Goal: Use online tool/utility: Utilize a website feature to perform a specific function

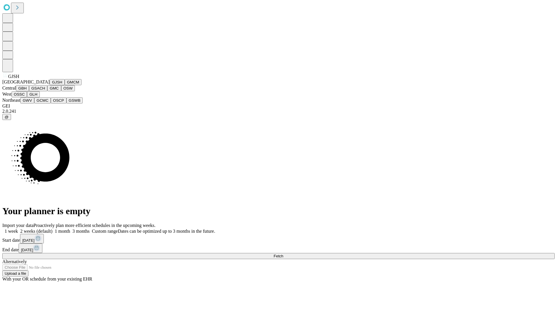
click at [50, 85] on button "GJSH" at bounding box center [57, 82] width 15 height 6
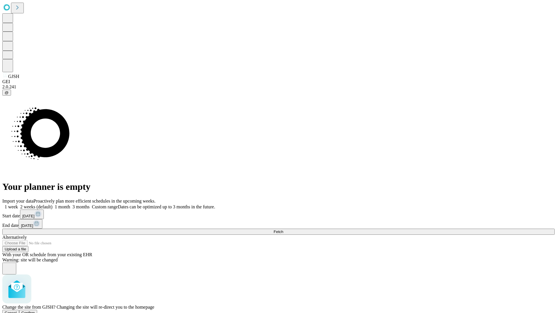
click at [35, 311] on span "Confirm" at bounding box center [28, 313] width 14 height 4
click at [18, 205] on label "1 week" at bounding box center [10, 207] width 16 height 5
click at [283, 230] on span "Fetch" at bounding box center [279, 232] width 10 height 4
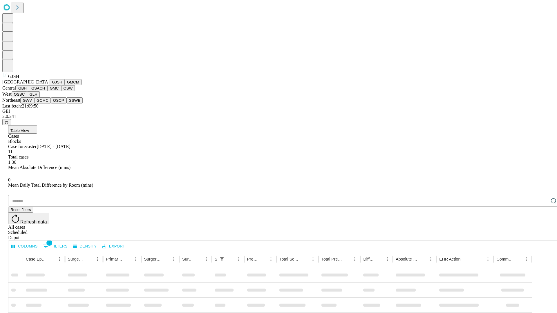
click at [65, 85] on button "GMCM" at bounding box center [73, 82] width 17 height 6
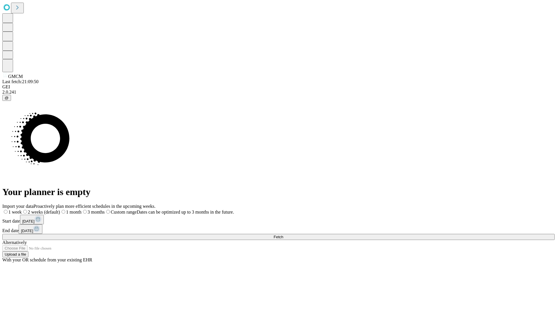
click at [22, 210] on label "1 week" at bounding box center [11, 212] width 19 height 5
click at [283, 235] on span "Fetch" at bounding box center [279, 237] width 10 height 4
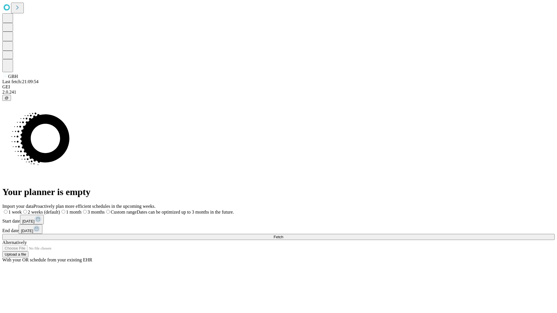
click at [22, 210] on label "1 week" at bounding box center [11, 212] width 19 height 5
click at [283, 235] on span "Fetch" at bounding box center [279, 237] width 10 height 4
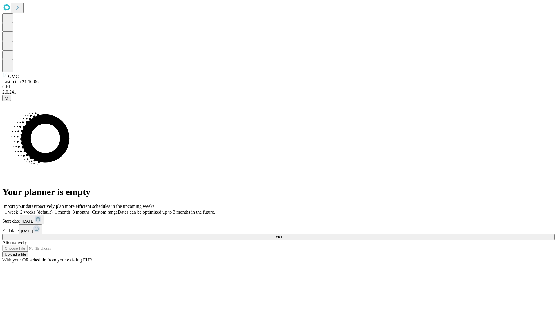
click at [18, 210] on label "1 week" at bounding box center [10, 212] width 16 height 5
click at [283, 235] on span "Fetch" at bounding box center [279, 237] width 10 height 4
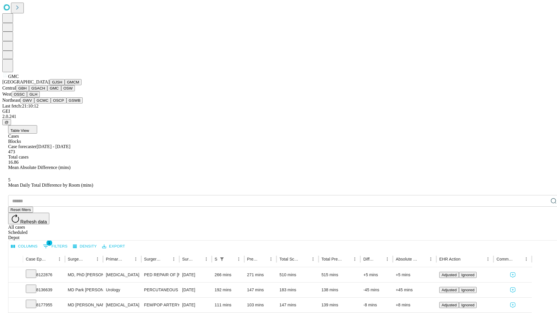
click at [61, 91] on button "OSW" at bounding box center [68, 88] width 14 height 6
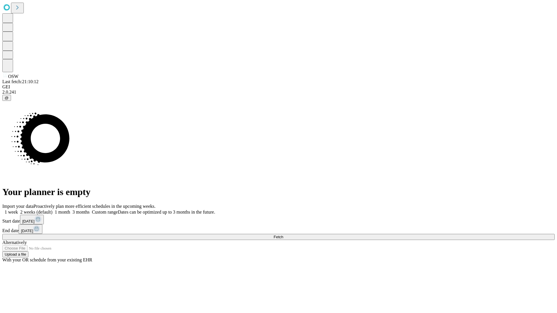
click at [283, 235] on span "Fetch" at bounding box center [279, 237] width 10 height 4
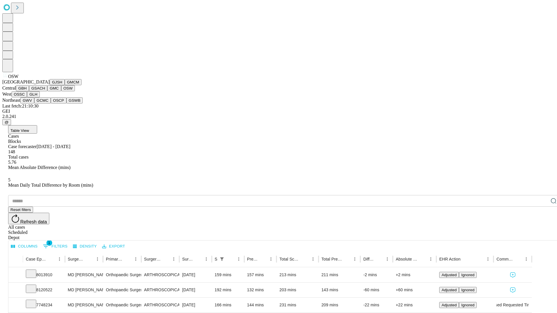
click at [27, 98] on button "OSSC" at bounding box center [20, 94] width 16 height 6
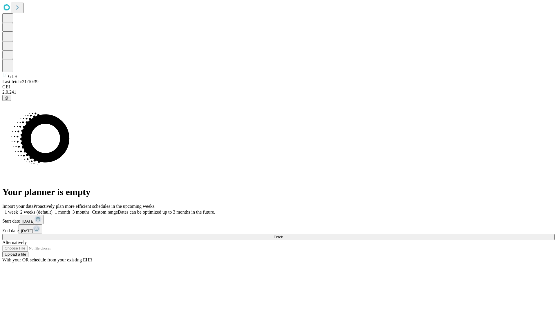
click at [18, 210] on label "1 week" at bounding box center [10, 212] width 16 height 5
click at [283, 235] on span "Fetch" at bounding box center [279, 237] width 10 height 4
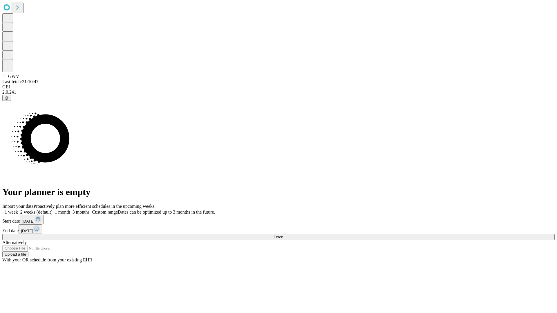
click at [18, 210] on label "1 week" at bounding box center [10, 212] width 16 height 5
click at [283, 235] on span "Fetch" at bounding box center [279, 237] width 10 height 4
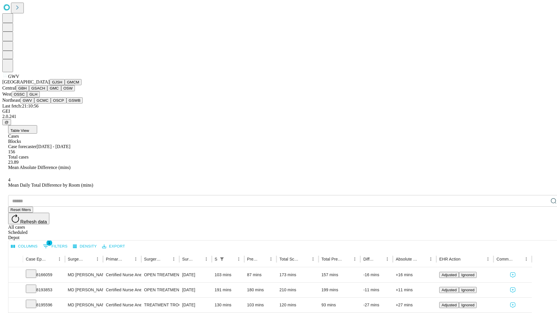
click at [45, 104] on button "GCMC" at bounding box center [42, 101] width 17 height 6
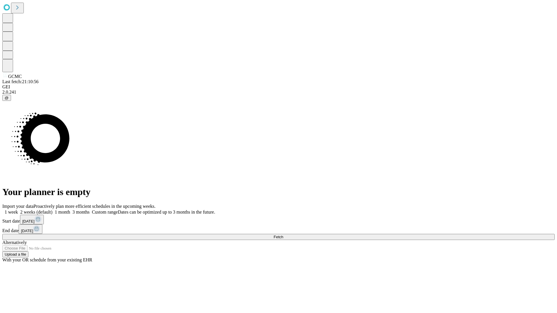
click at [18, 210] on label "1 week" at bounding box center [10, 212] width 16 height 5
click at [283, 235] on span "Fetch" at bounding box center [279, 237] width 10 height 4
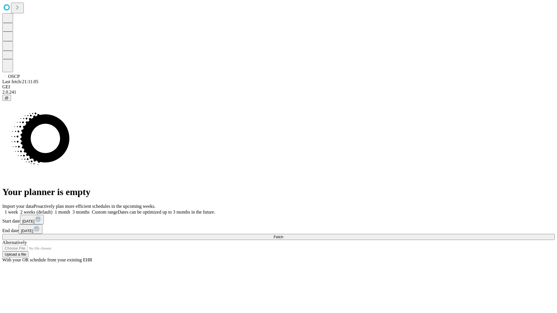
click at [283, 235] on span "Fetch" at bounding box center [279, 237] width 10 height 4
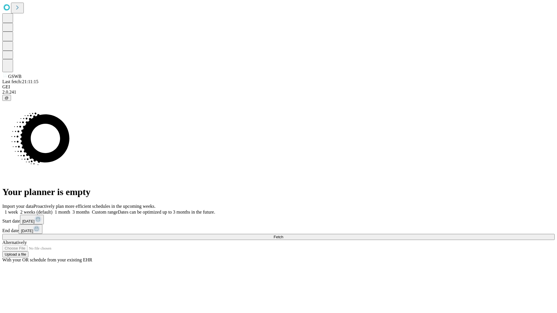
click at [18, 210] on label "1 week" at bounding box center [10, 212] width 16 height 5
click at [283, 235] on span "Fetch" at bounding box center [279, 237] width 10 height 4
